Goal: Task Accomplishment & Management: Manage account settings

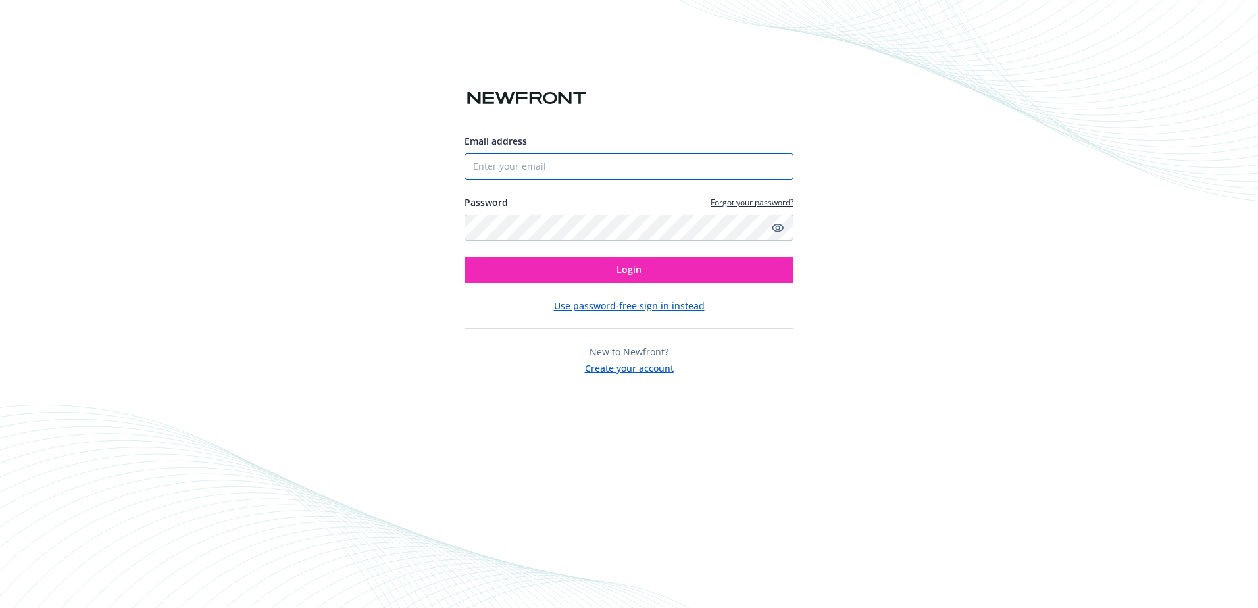
click at [537, 160] on input "Email address" at bounding box center [628, 166] width 329 height 26
type input "[EMAIL_ADDRESS][DOMAIN_NAME]"
click at [576, 270] on button "Login" at bounding box center [628, 270] width 329 height 26
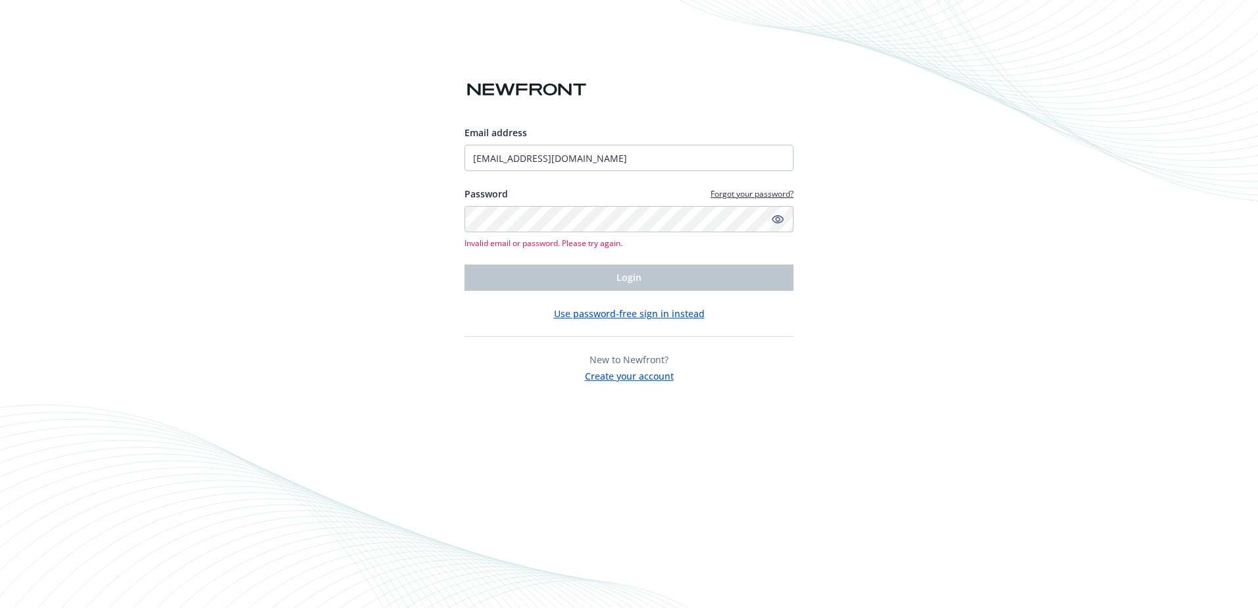
click at [626, 376] on button "Create your account" at bounding box center [629, 374] width 89 height 16
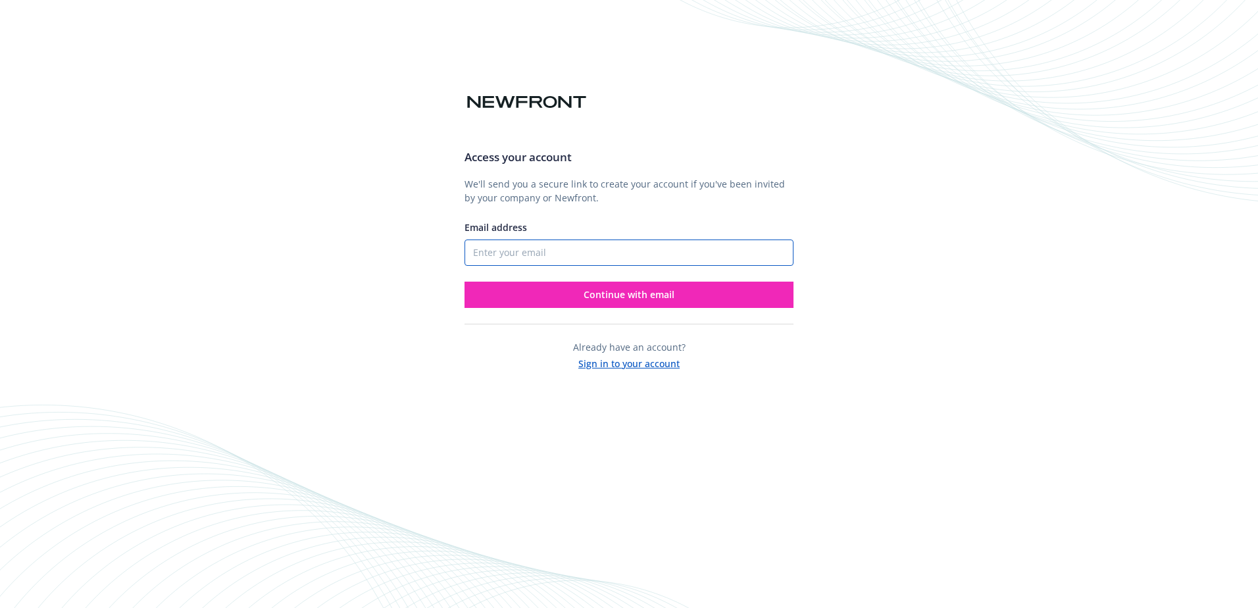
click at [556, 251] on input "Email address" at bounding box center [628, 252] width 329 height 26
type input "sandyho@linesman.net"
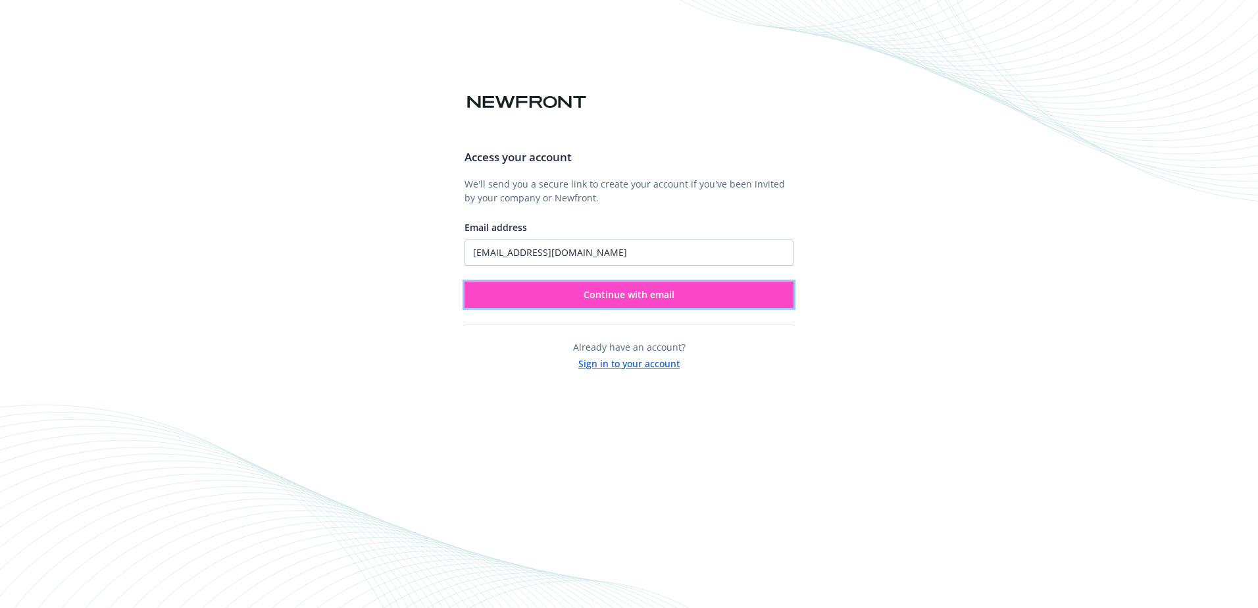
click at [625, 292] on span "Continue with email" at bounding box center [628, 294] width 91 height 12
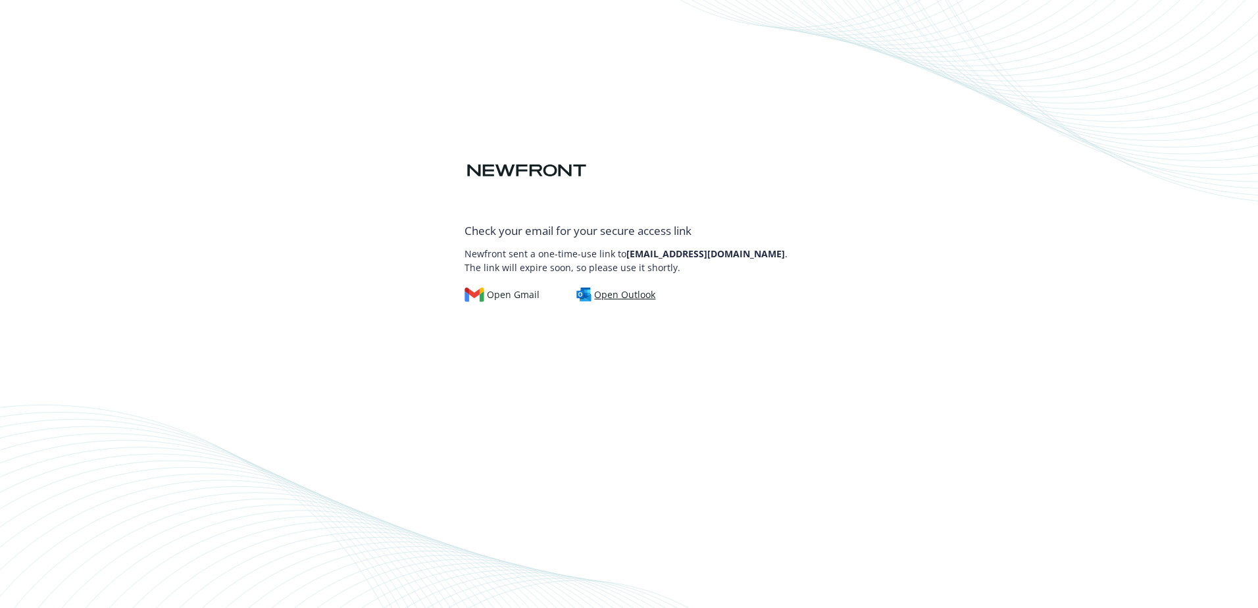
click at [622, 293] on div "Open Outlook" at bounding box center [616, 294] width 80 height 14
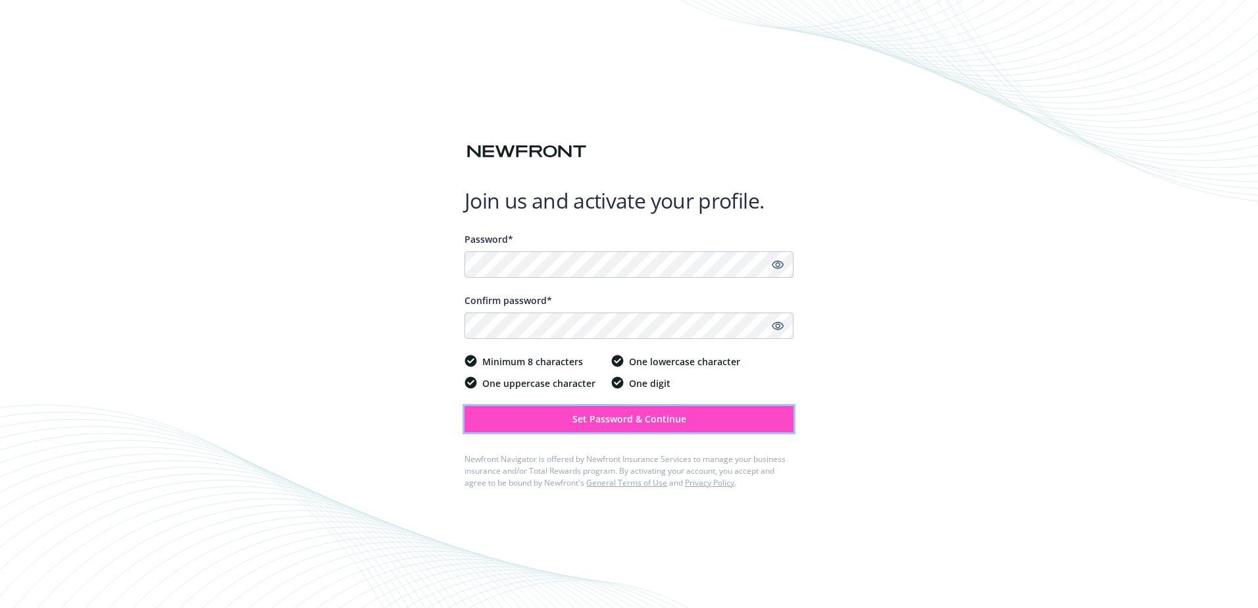
click at [592, 412] on span "Set Password & Continue" at bounding box center [629, 418] width 114 height 12
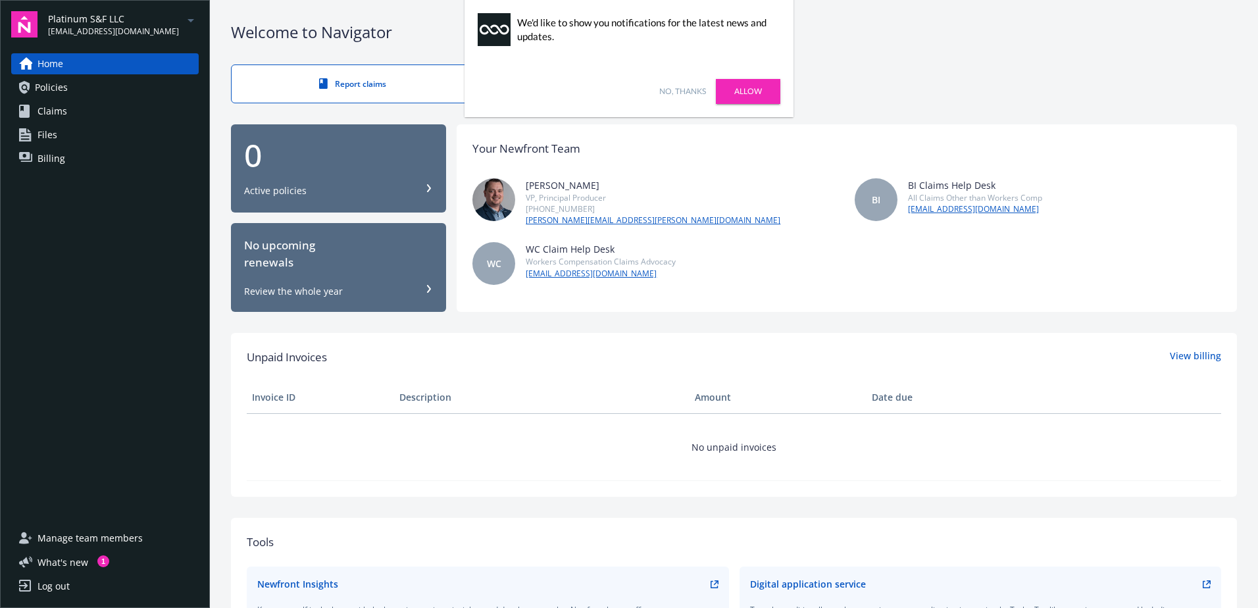
click at [689, 94] on link "No, thanks" at bounding box center [682, 92] width 47 height 12
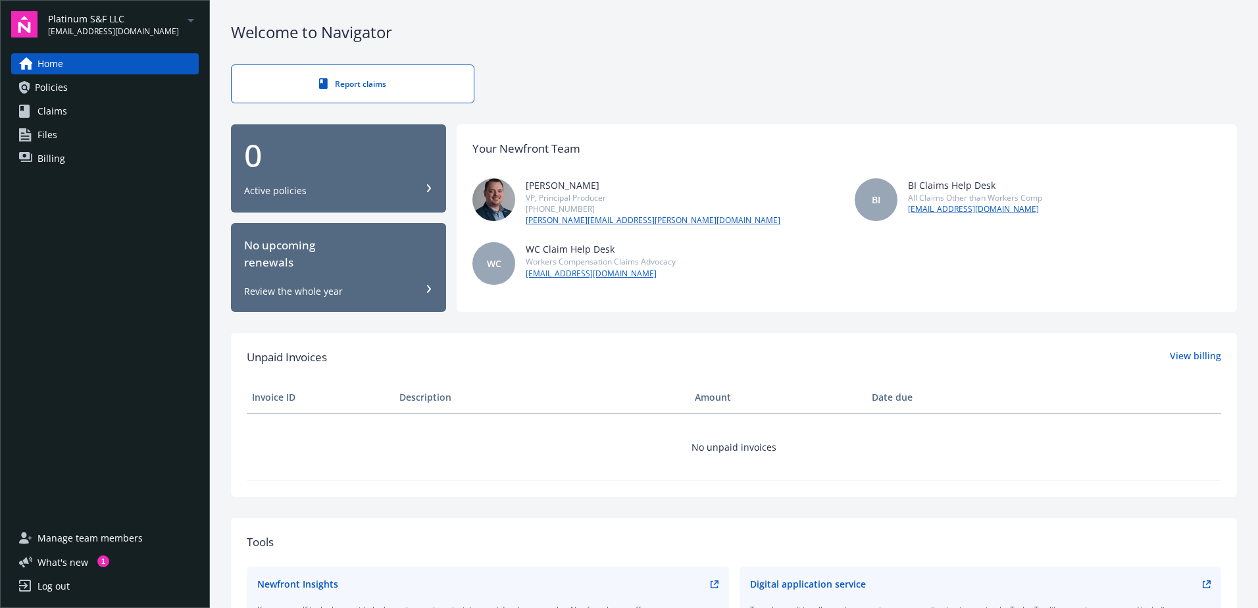
click at [279, 163] on div "0" at bounding box center [338, 155] width 189 height 32
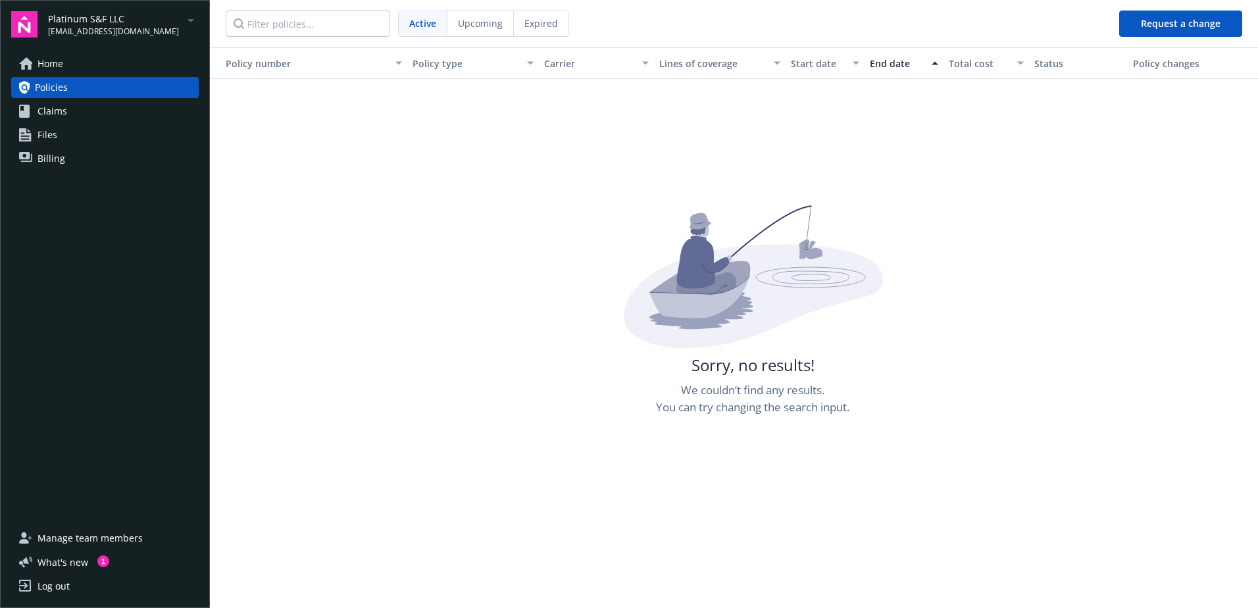
click at [424, 22] on span "Active" at bounding box center [422, 23] width 27 height 14
click at [460, 22] on span "Upcoming" at bounding box center [480, 23] width 45 height 14
click at [539, 18] on span "Expired" at bounding box center [541, 23] width 34 height 14
click at [495, 23] on span "Upcoming" at bounding box center [479, 23] width 45 height 14
click at [421, 23] on span "Active" at bounding box center [422, 23] width 26 height 14
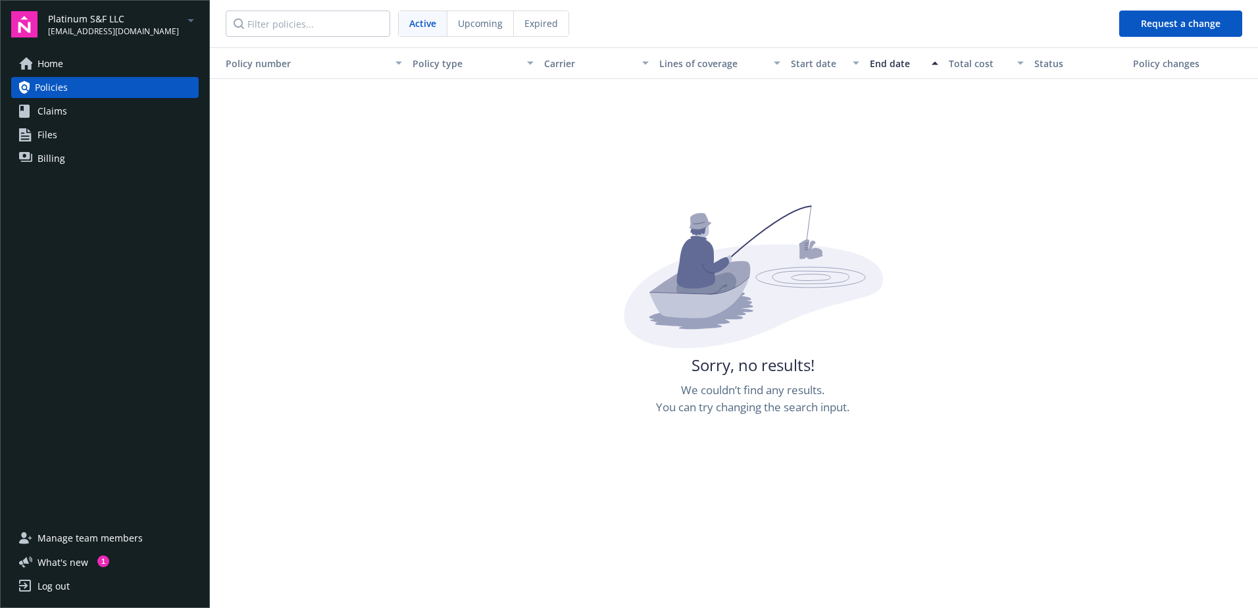
click at [1191, 22] on button "Request a change" at bounding box center [1180, 24] width 123 height 26
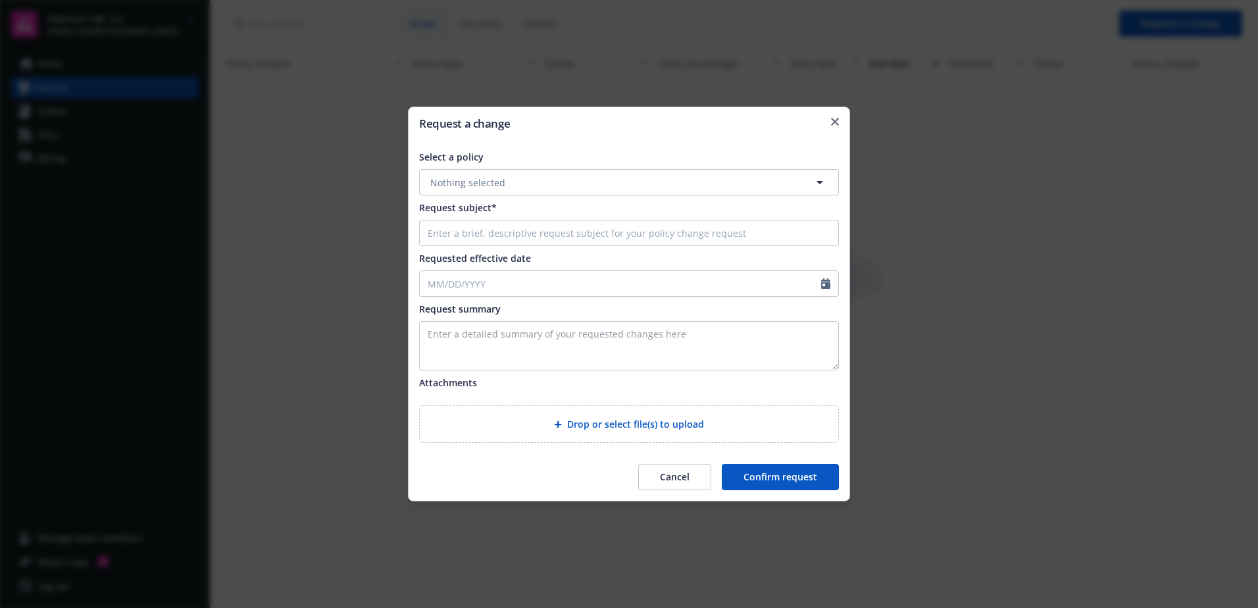
click at [598, 191] on button "Nothing selected" at bounding box center [629, 182] width 420 height 26
click at [447, 224] on span "Active" at bounding box center [452, 222] width 27 height 14
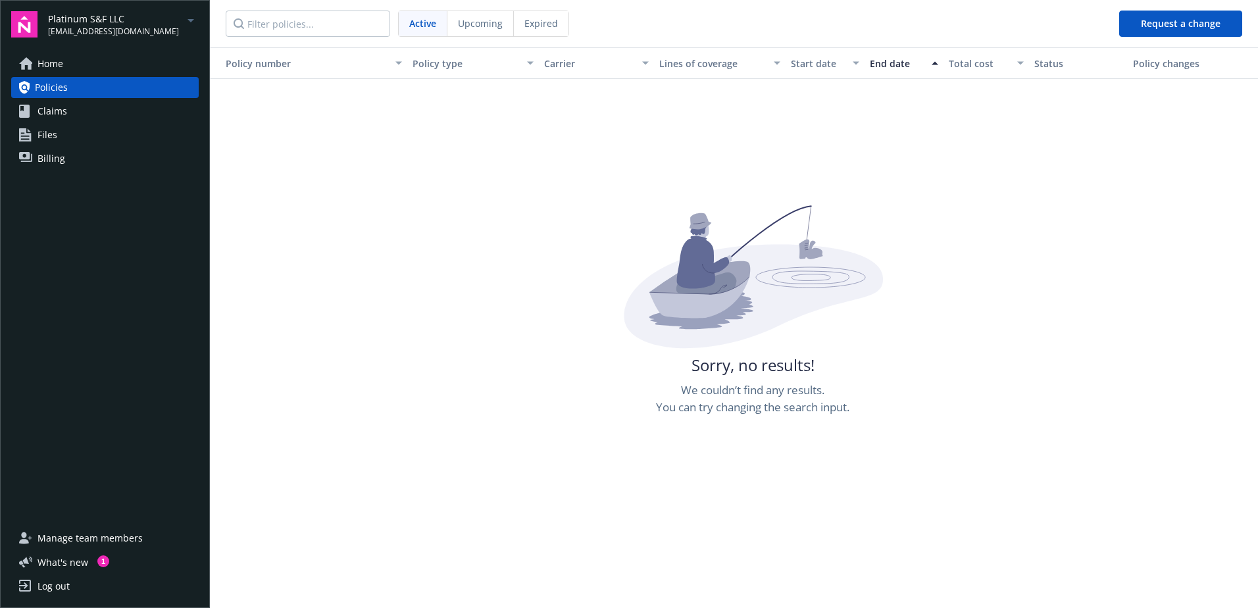
click at [82, 109] on link "Claims" at bounding box center [104, 111] width 187 height 21
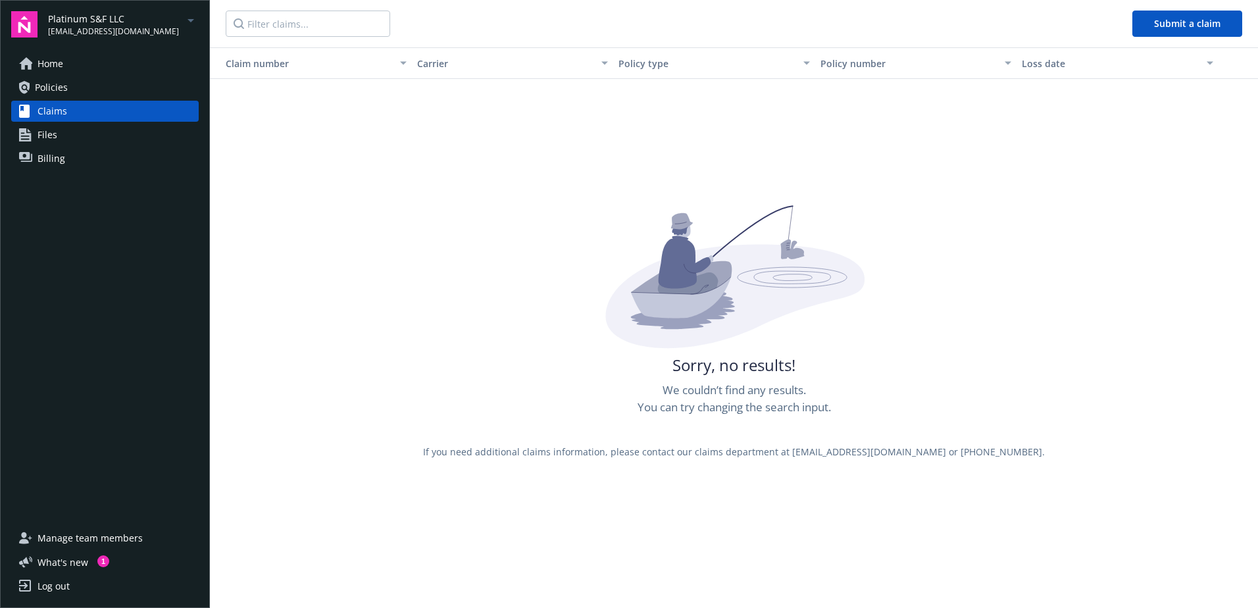
click at [86, 84] on link "Policies" at bounding box center [104, 87] width 187 height 21
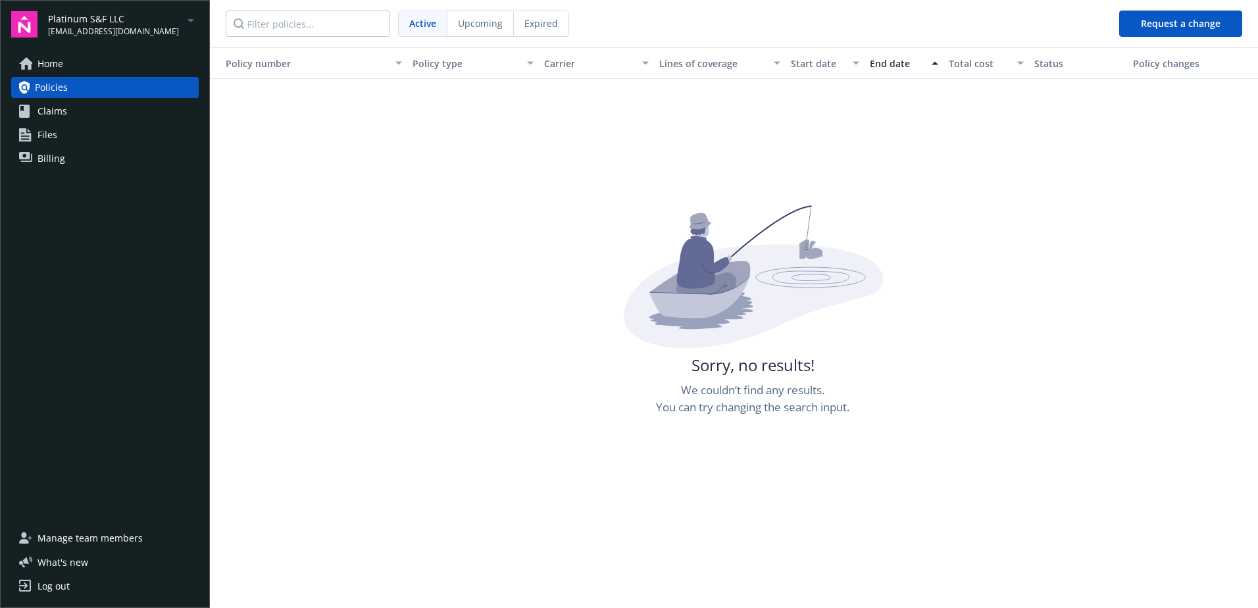
click at [1167, 23] on button "Request a change" at bounding box center [1180, 24] width 123 height 26
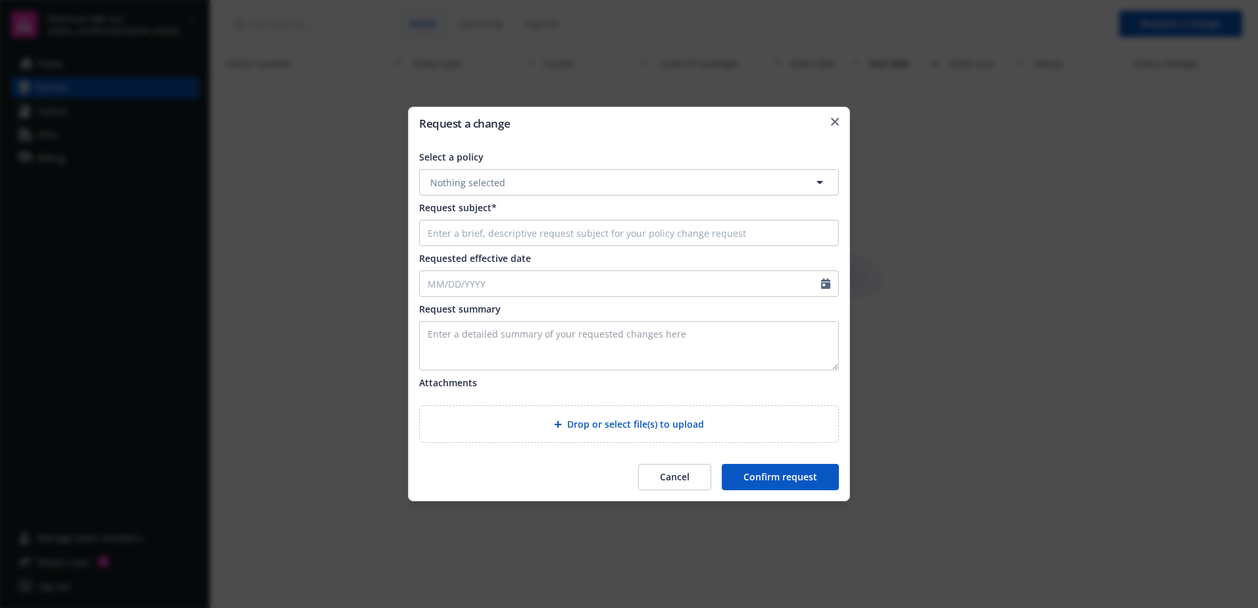
click at [675, 476] on button "Cancel" at bounding box center [674, 477] width 73 height 26
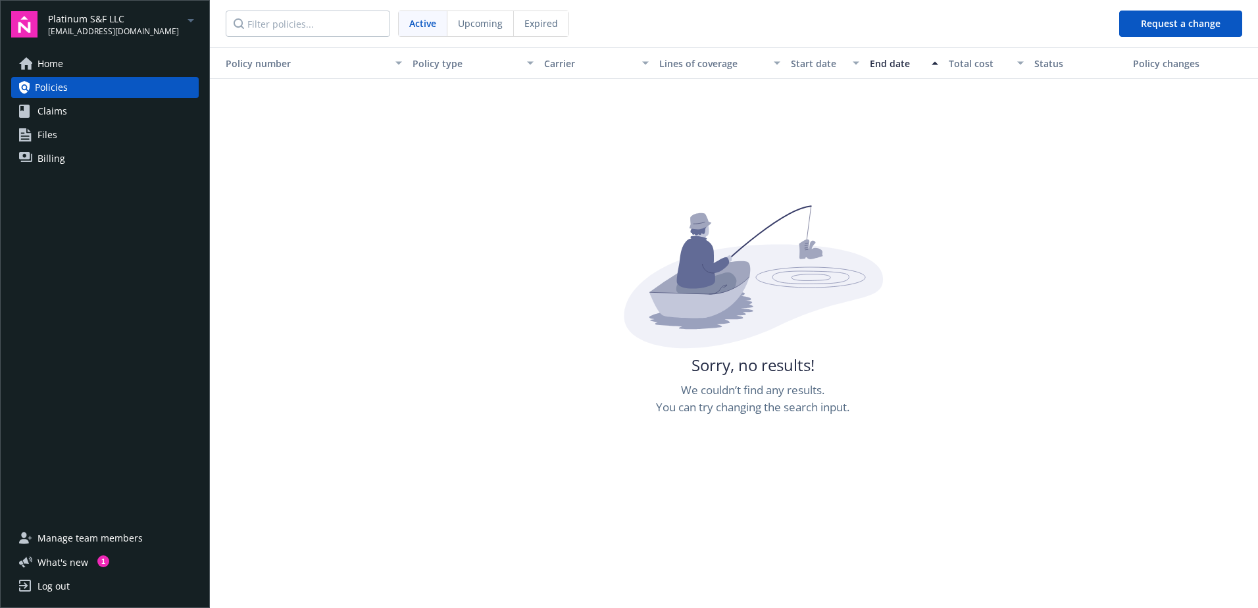
click at [49, 536] on span "Manage team members" at bounding box center [89, 538] width 105 height 21
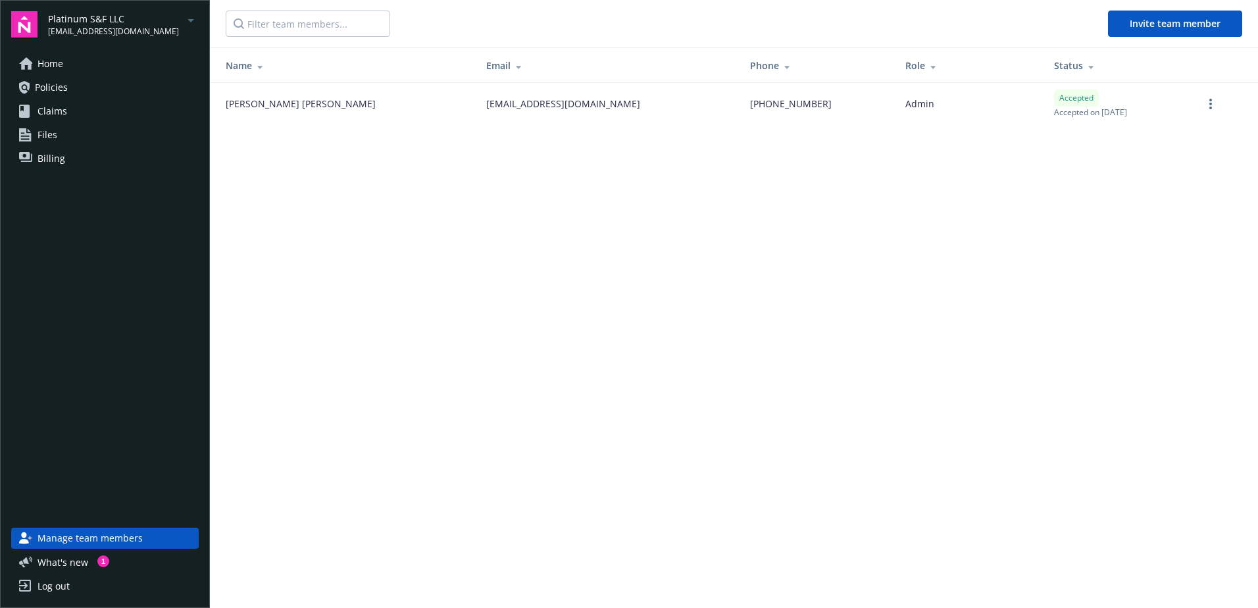
click at [63, 585] on div "Log out" at bounding box center [53, 586] width 32 height 21
